Goal: Task Accomplishment & Management: Use online tool/utility

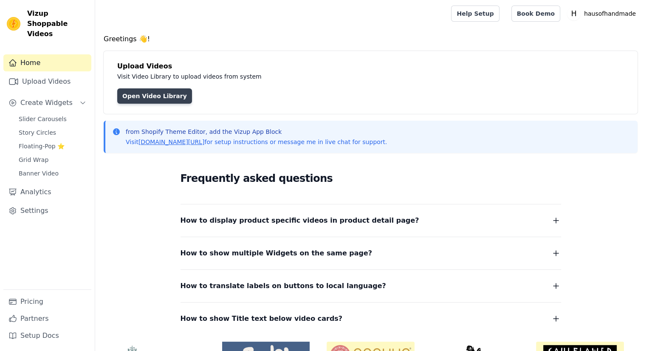
click at [166, 93] on link "Open Video Library" at bounding box center [154, 95] width 75 height 15
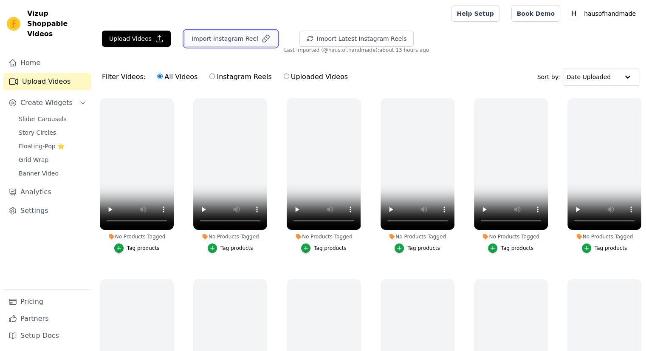
click at [206, 40] on button "Import Instagram Reel" at bounding box center [230, 39] width 93 height 16
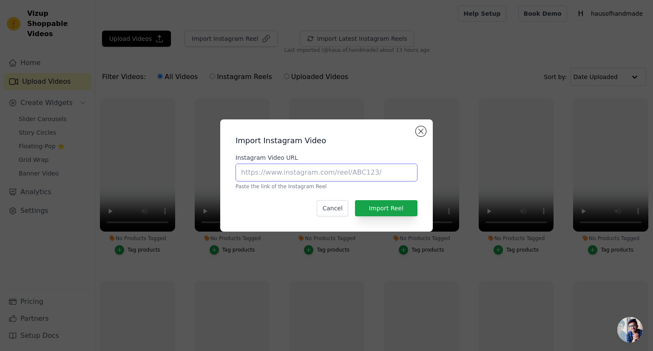
click at [258, 175] on input "Instagram Video URL" at bounding box center [326, 173] width 182 height 18
paste input "https://www.instagram.com/haus.of.handmade/tagged/"
type input "https://www.instagram.com/haus.of.handmade/tagged/"
click at [371, 211] on button "Import Reel" at bounding box center [386, 208] width 62 height 16
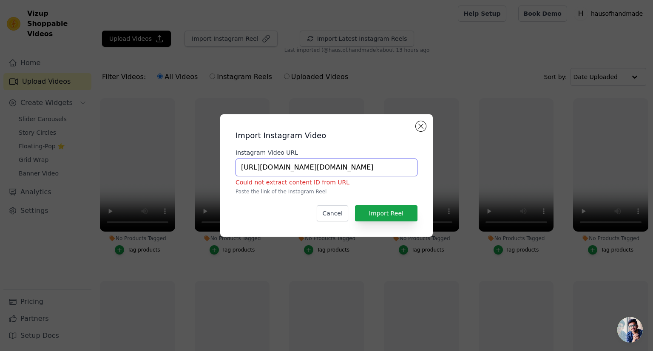
click at [257, 167] on input "https://www.instagram.com/haus.of.handmade/tagged/" at bounding box center [326, 167] width 182 height 18
paste input "text"
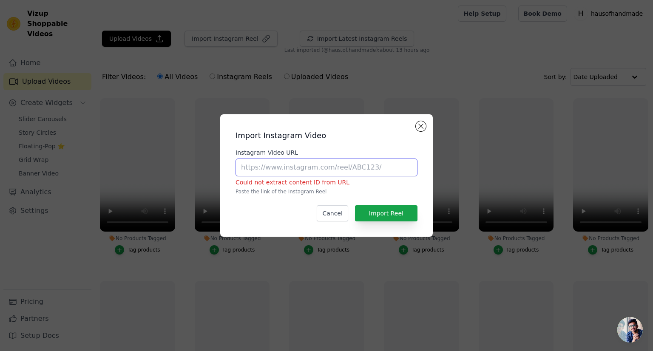
paste input "https://www.instagram.com/p/DNqA-tqS3fy/"
type input "https://www.instagram.com/p/DNqA-tqS3fy/"
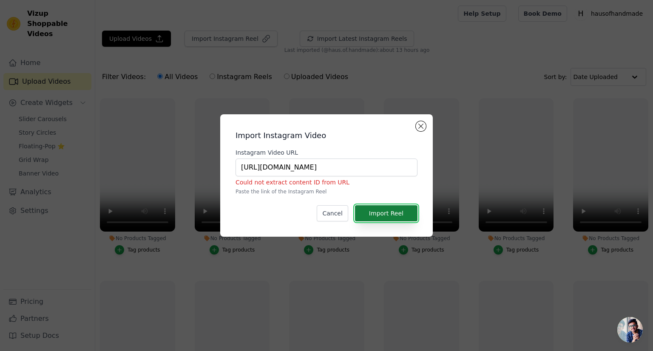
click at [377, 213] on button "Import Reel" at bounding box center [386, 213] width 62 height 16
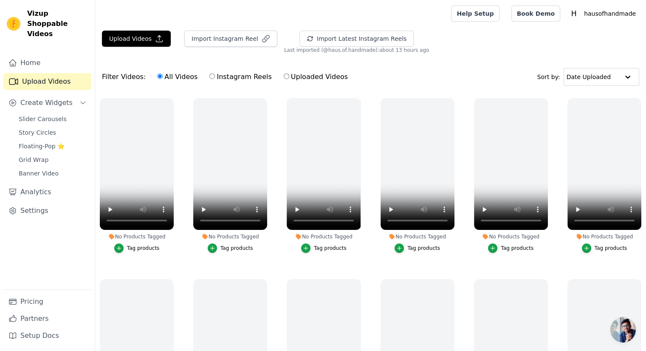
click at [322, 77] on label "Uploaded Videos" at bounding box center [315, 76] width 65 height 11
click at [289, 77] on input "Uploaded Videos" at bounding box center [287, 76] width 6 height 6
radio input "true"
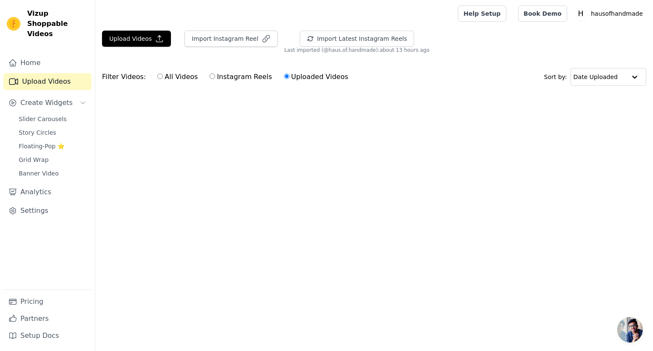
click at [284, 79] on input "Uploaded Videos" at bounding box center [287, 76] width 6 height 6
click at [209, 75] on input "Instagram Reels" at bounding box center [212, 76] width 6 height 6
radio input "true"
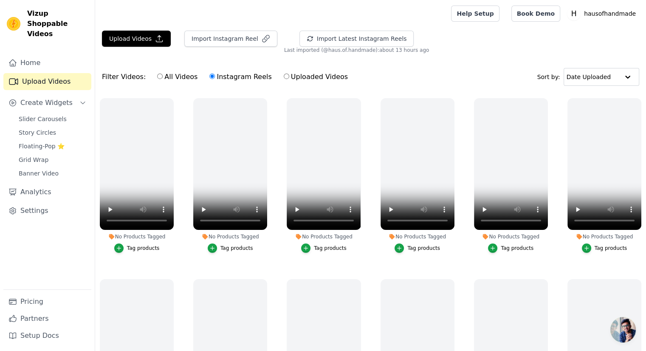
click at [179, 78] on label "All Videos" at bounding box center [177, 76] width 41 height 11
click at [163, 78] on input "All Videos" at bounding box center [160, 76] width 6 height 6
radio input "true"
click at [209, 40] on button "Import Instagram Reel" at bounding box center [230, 39] width 93 height 16
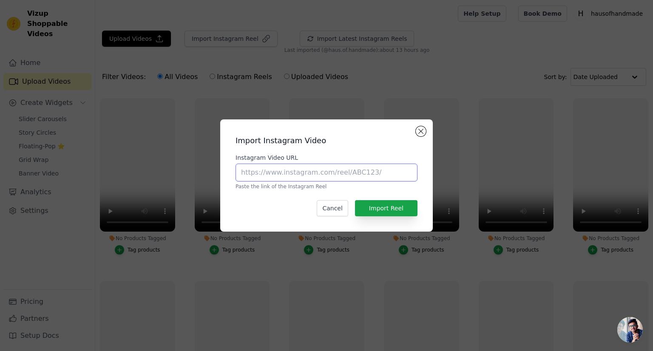
paste input "https://www.instagram.com/p/DNqA-tqS3fy/"
type input "https://www.instagram.com/p/DNqA-tqS3fy/"
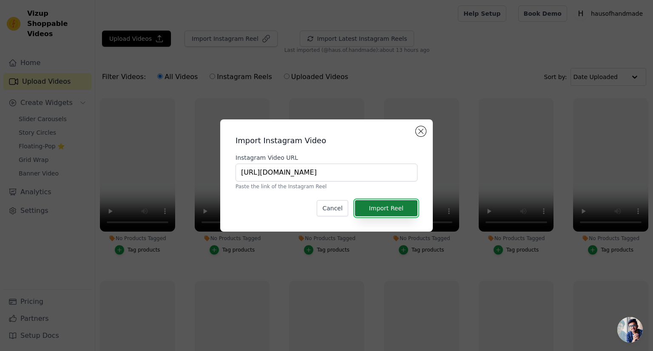
click at [370, 204] on button "Import Reel" at bounding box center [386, 208] width 62 height 16
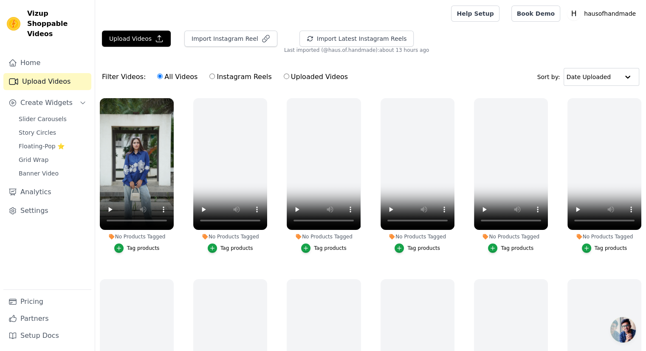
click at [143, 246] on div "Tag products" at bounding box center [143, 248] width 33 height 7
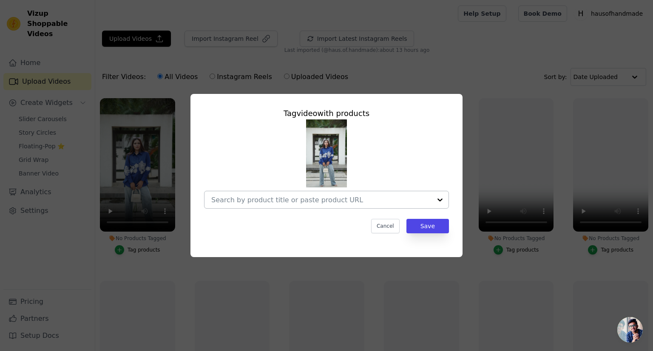
click at [304, 206] on div at bounding box center [321, 199] width 220 height 17
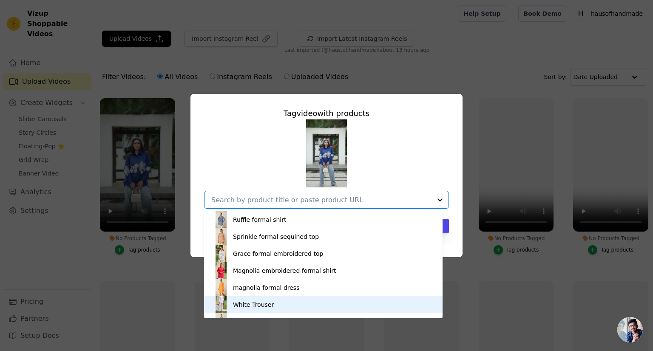
click at [270, 304] on div "White Trouser" at bounding box center [322, 304] width 221 height 17
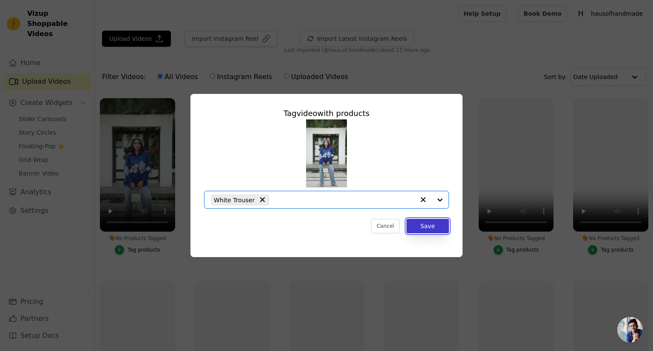
click at [431, 226] on button "Save" at bounding box center [427, 226] width 42 height 14
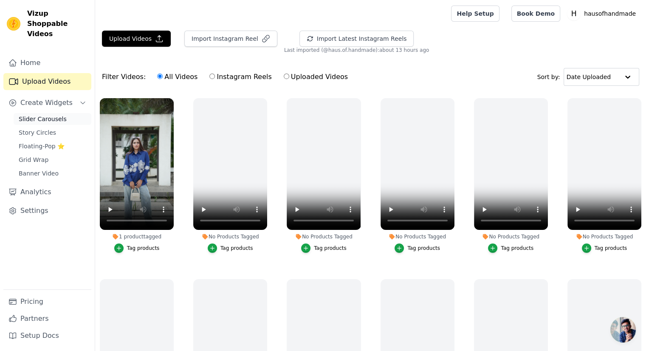
click at [45, 115] on span "Slider Carousels" at bounding box center [43, 119] width 48 height 8
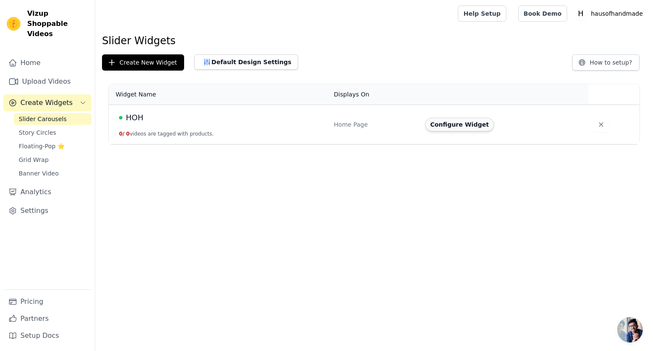
click at [437, 124] on button "Configure Widget" at bounding box center [459, 125] width 69 height 14
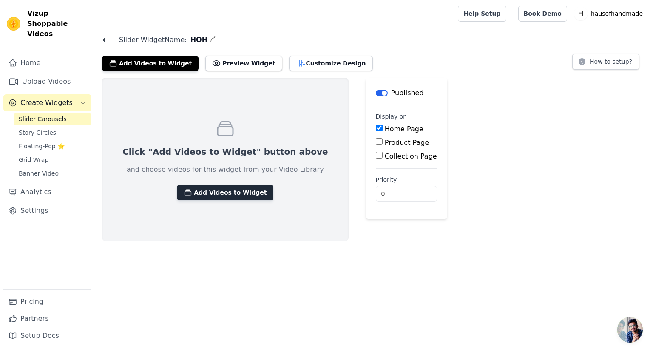
click at [207, 195] on button "Add Videos to Widget" at bounding box center [225, 192] width 96 height 15
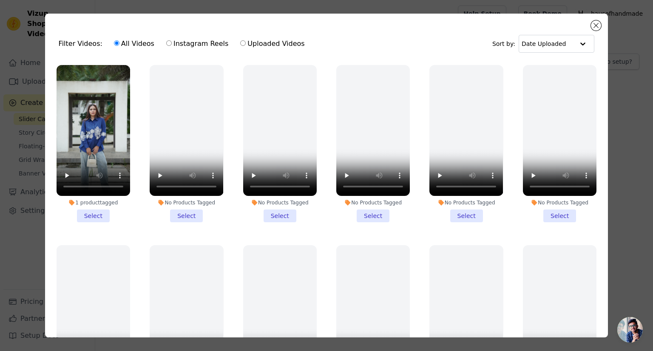
click at [103, 211] on li "1 product tagged Select" at bounding box center [92, 143] width 73 height 157
click at [0, 0] on input "1 product tagged Select" at bounding box center [0, 0] width 0 height 0
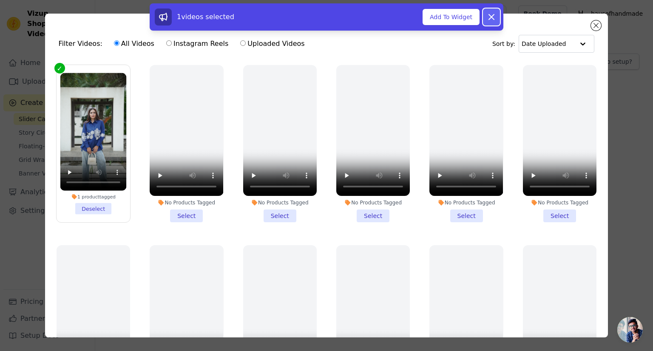
click at [488, 17] on icon at bounding box center [491, 17] width 10 height 10
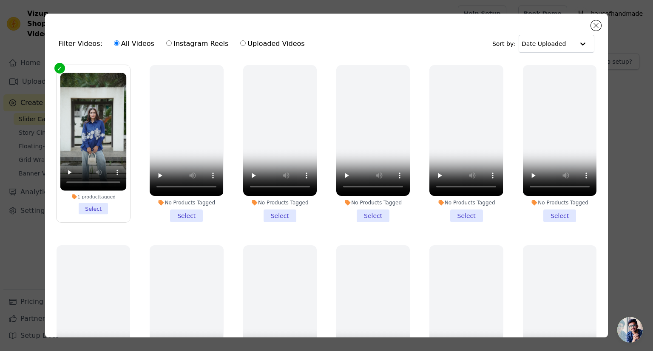
click at [96, 210] on li "1 product tagged Select" at bounding box center [93, 143] width 66 height 141
click at [0, 0] on input "1 product tagged Select" at bounding box center [0, 0] width 0 height 0
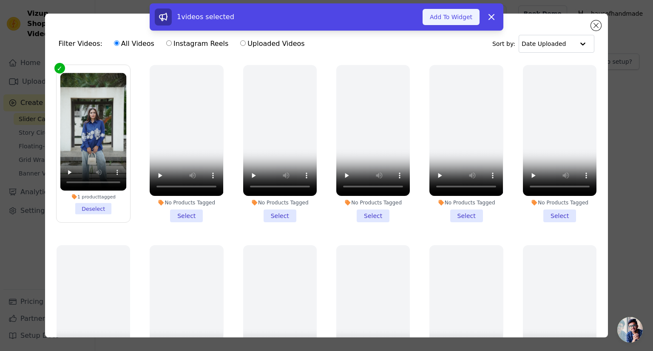
click at [464, 14] on button "Add To Widget" at bounding box center [450, 17] width 57 height 16
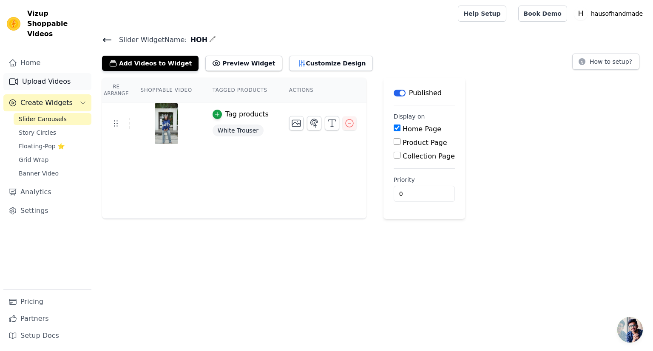
click at [59, 73] on link "Upload Videos" at bounding box center [47, 81] width 88 height 17
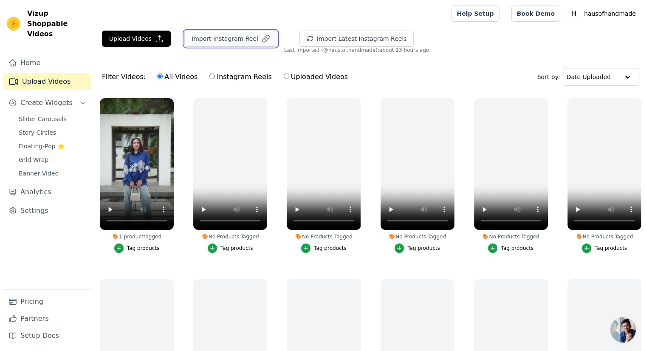
click at [217, 41] on button "Import Instagram Reel" at bounding box center [230, 39] width 93 height 16
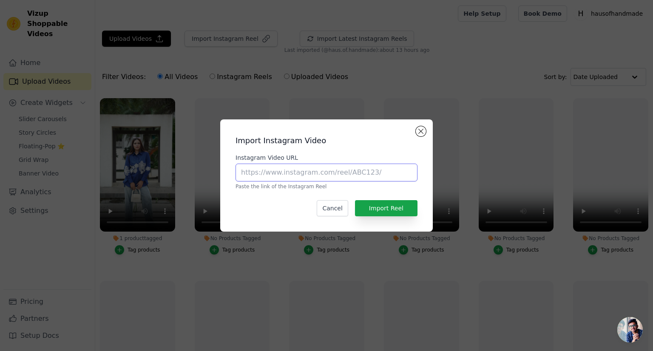
click at [291, 174] on input "Instagram Video URL" at bounding box center [326, 173] width 182 height 18
paste input "https://www.instagram.com/p/DNVY4SBh8Z2/"
type input "https://www.instagram.com/p/DNVY4SBh8Z2/"
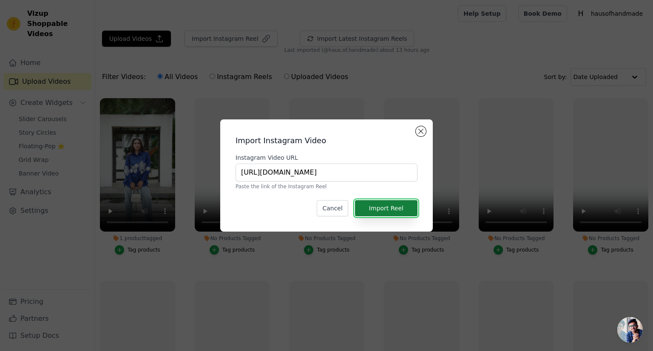
click at [376, 204] on button "Import Reel" at bounding box center [386, 208] width 62 height 16
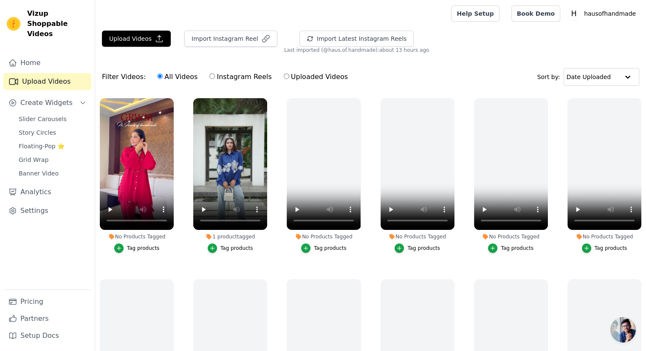
click at [143, 248] on div "Tag products" at bounding box center [143, 248] width 33 height 7
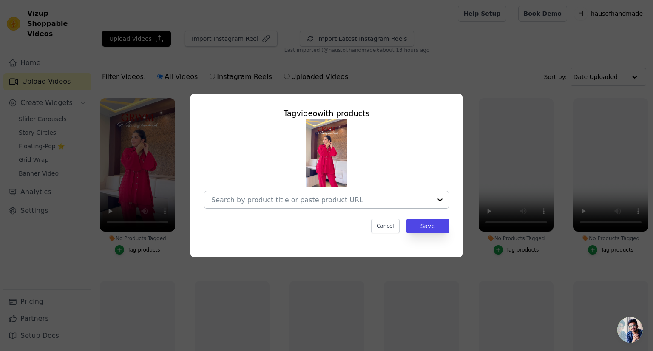
click at [274, 206] on div at bounding box center [321, 199] width 220 height 17
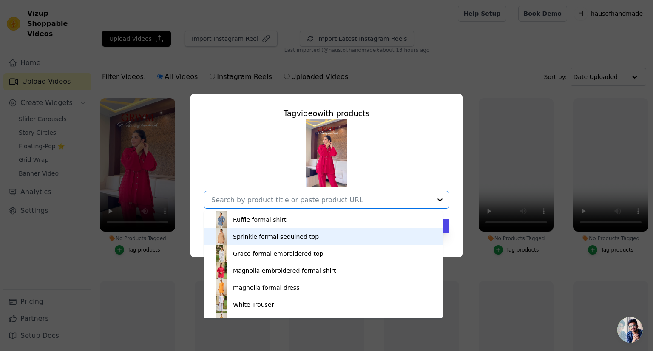
click at [268, 238] on div "Sprinkle formal sequined top" at bounding box center [276, 236] width 86 height 8
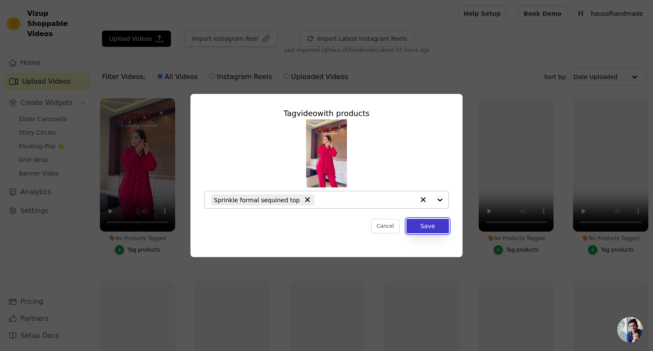
click at [421, 227] on button "Save" at bounding box center [427, 226] width 42 height 14
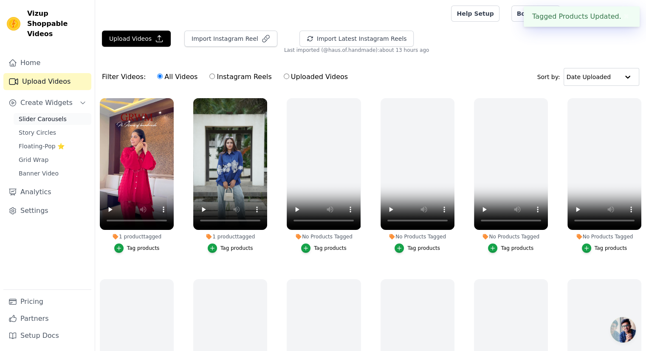
click at [46, 115] on span "Slider Carousels" at bounding box center [43, 119] width 48 height 8
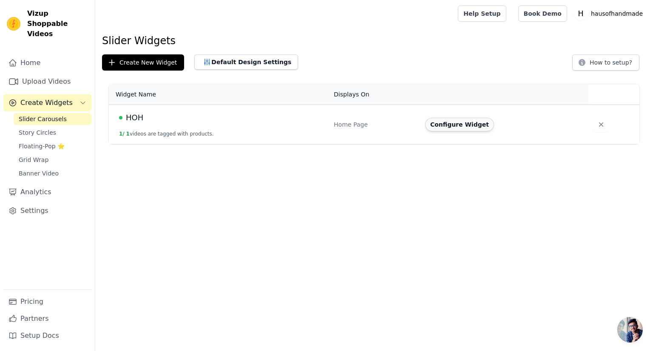
click at [457, 124] on button "Configure Widget" at bounding box center [459, 125] width 69 height 14
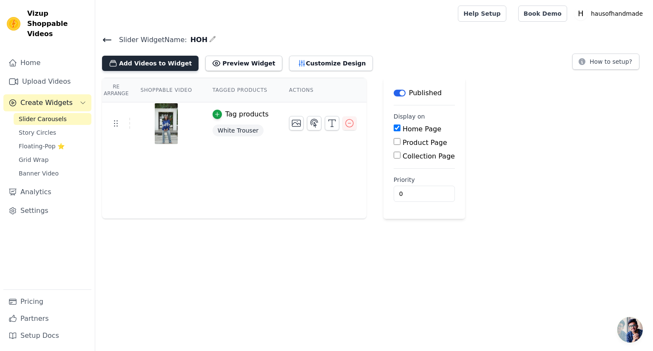
click at [165, 64] on button "Add Videos to Widget" at bounding box center [150, 63] width 96 height 15
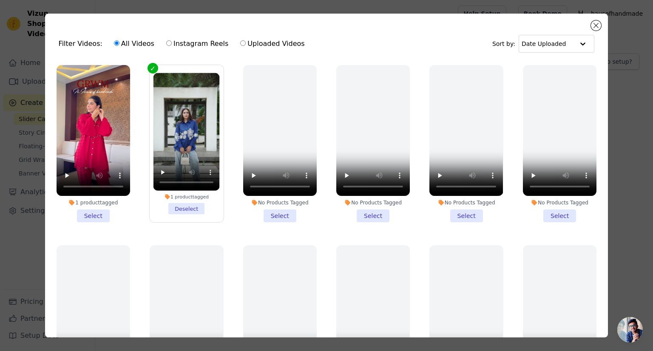
click at [102, 210] on li "1 product tagged Select" at bounding box center [92, 143] width 73 height 157
click at [0, 0] on input "1 product tagged Select" at bounding box center [0, 0] width 0 height 0
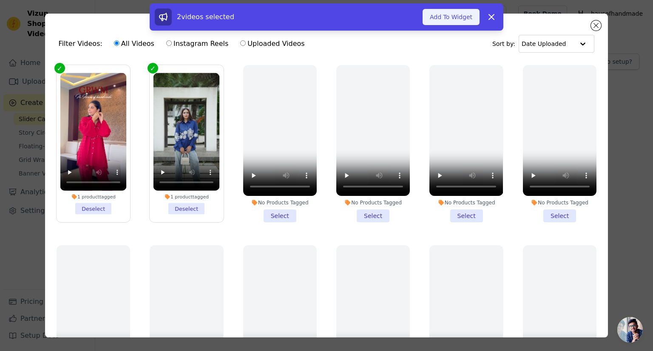
click at [439, 14] on button "Add To Widget" at bounding box center [450, 17] width 57 height 16
